Goal: Find specific page/section: Find specific page/section

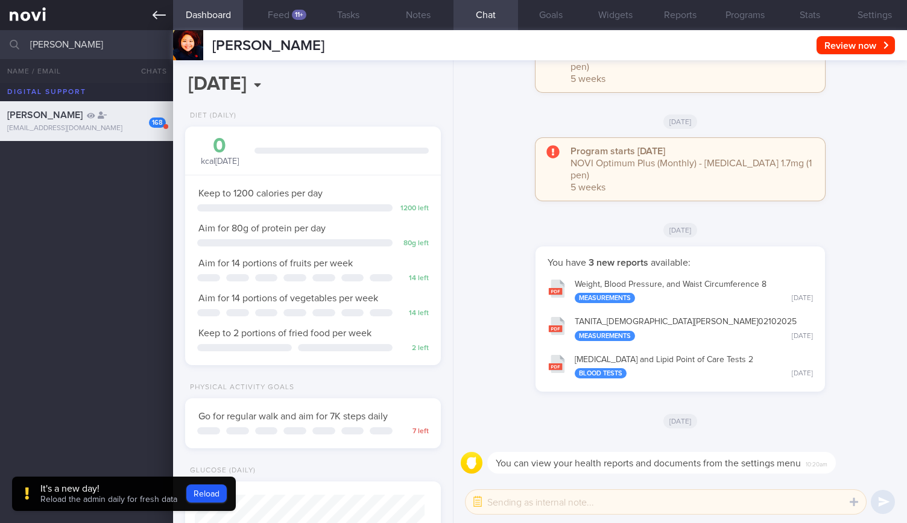
click at [167, 7] on link at bounding box center [86, 15] width 173 height 30
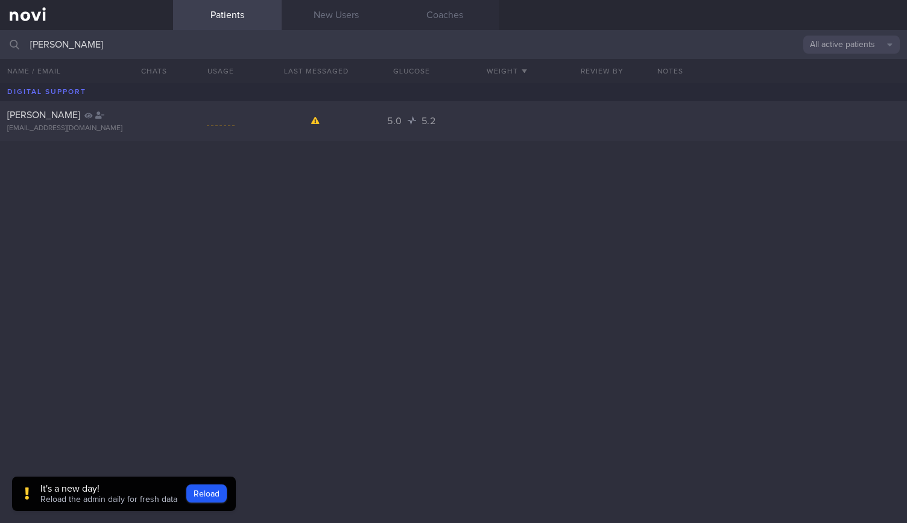
click at [492, 46] on input "[PERSON_NAME]" at bounding box center [453, 44] width 907 height 29
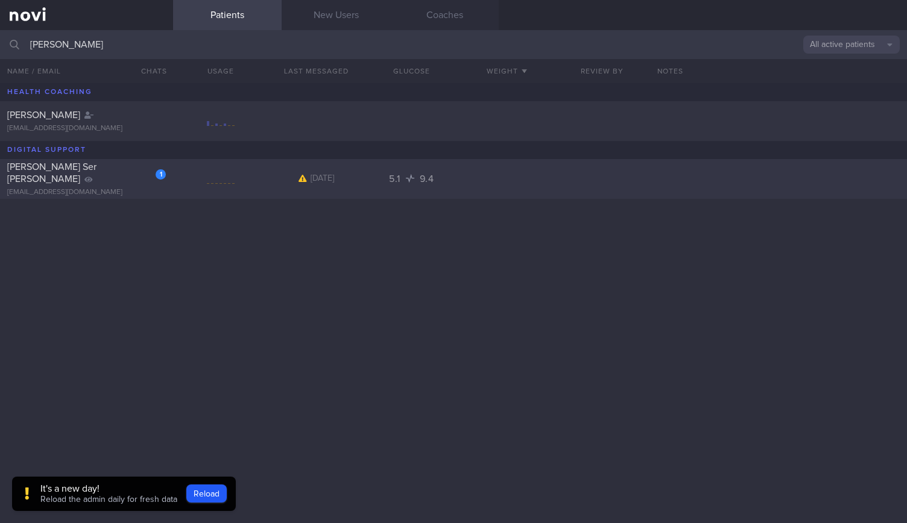
type input "[PERSON_NAME]"
click at [168, 195] on div "1 [PERSON_NAME] Ser [PERSON_NAME] [EMAIL_ADDRESS][DOMAIN_NAME] [DATE] 5.1 9.4" at bounding box center [453, 179] width 907 height 40
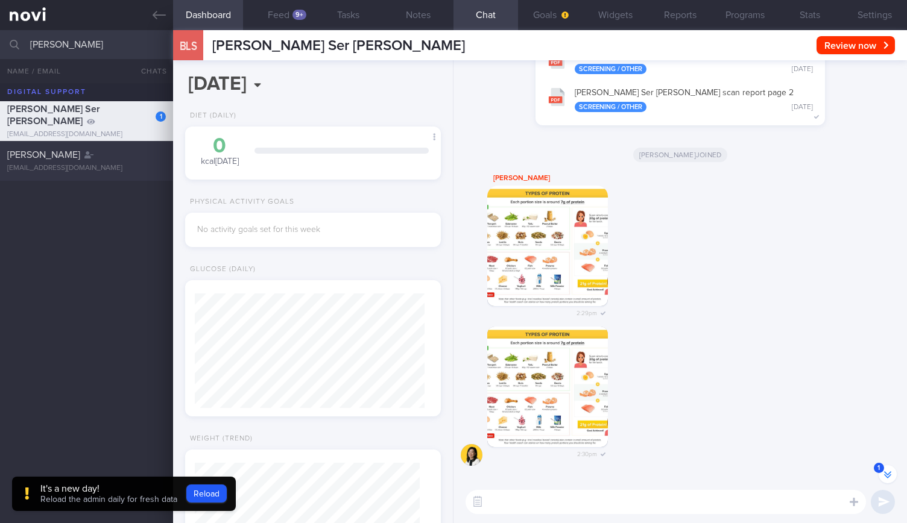
scroll to position [-374, 0]
click at [872, 14] on button "Settings" at bounding box center [874, 15] width 65 height 30
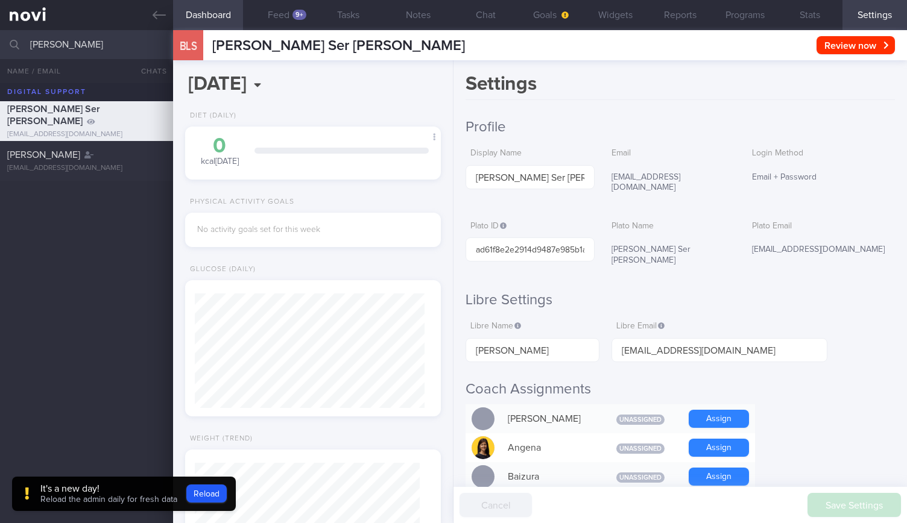
scroll to position [-339, 0]
